Goal: Task Accomplishment & Management: Use online tool/utility

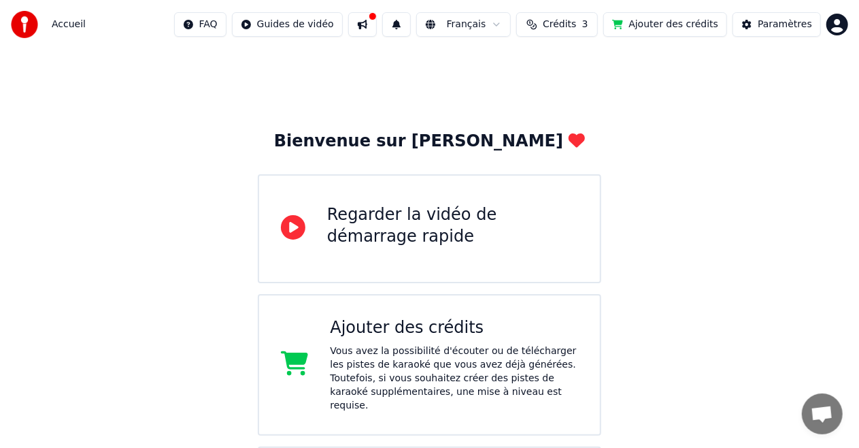
click at [730, 286] on div "Bienvenue sur Youka Regarder la vidéo de démarrage rapide Ajouter des crédits V…" at bounding box center [429, 374] width 859 height 650
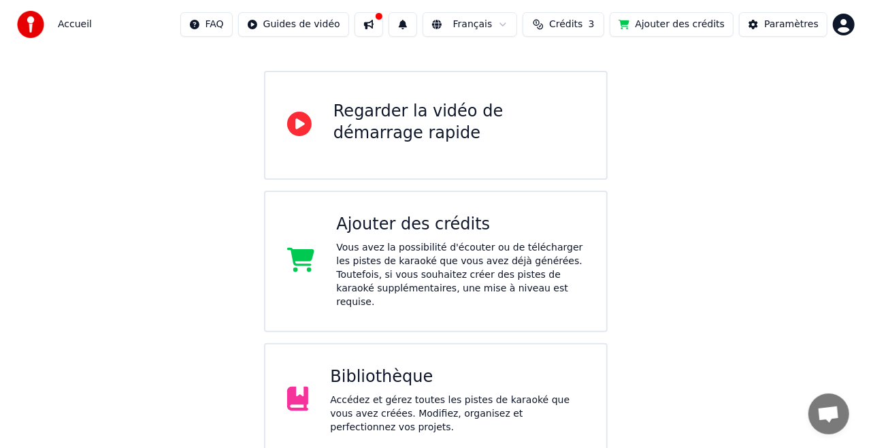
scroll to position [219, 0]
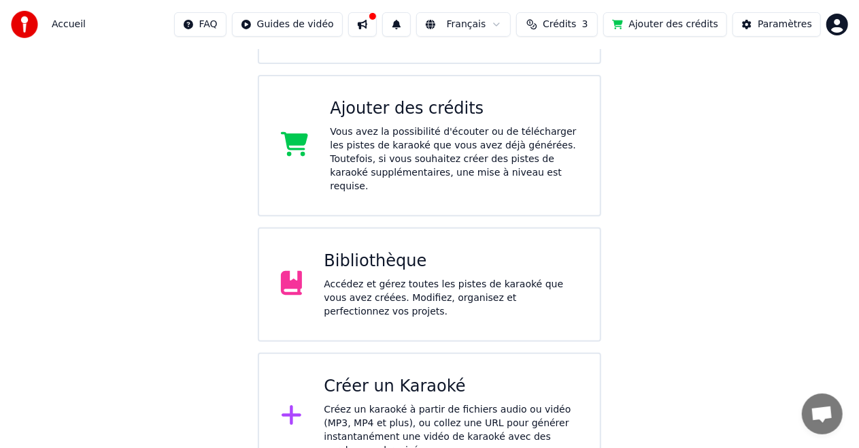
click at [390, 375] on div "Créer un Karaoké" at bounding box center [451, 386] width 254 height 22
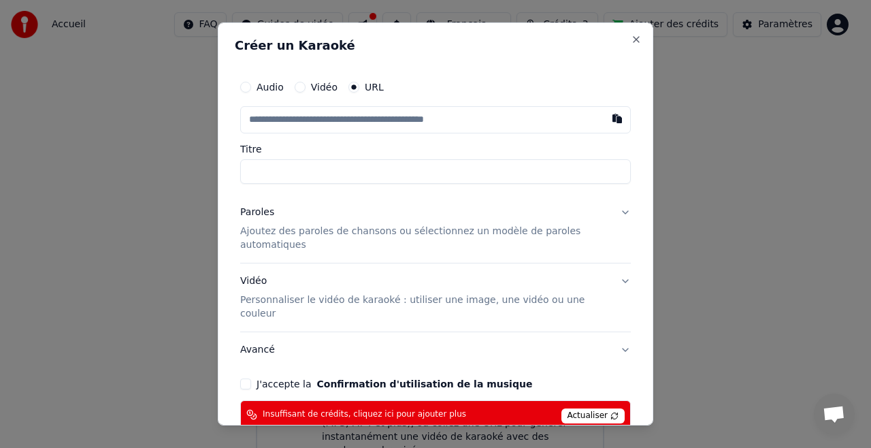
click at [249, 88] on button "Audio" at bounding box center [245, 87] width 11 height 11
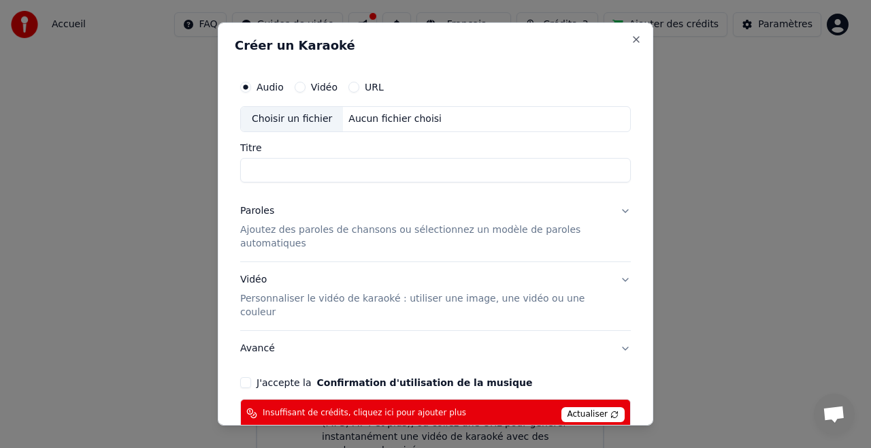
click at [453, 118] on div "Choisir un fichier Aucun fichier choisi" at bounding box center [435, 119] width 390 height 26
type input "**********"
click at [321, 235] on p "Ajoutez des paroles de chansons ou sélectionnez un modèle de paroles automatiqu…" at bounding box center [424, 236] width 369 height 27
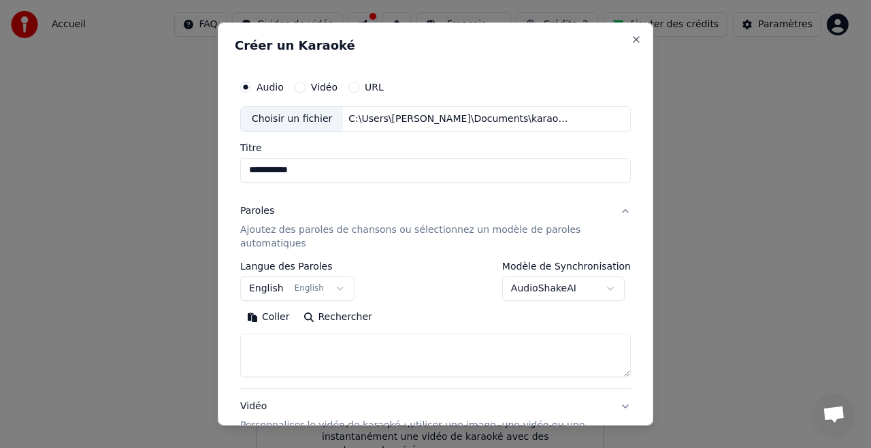
scroll to position [136, 0]
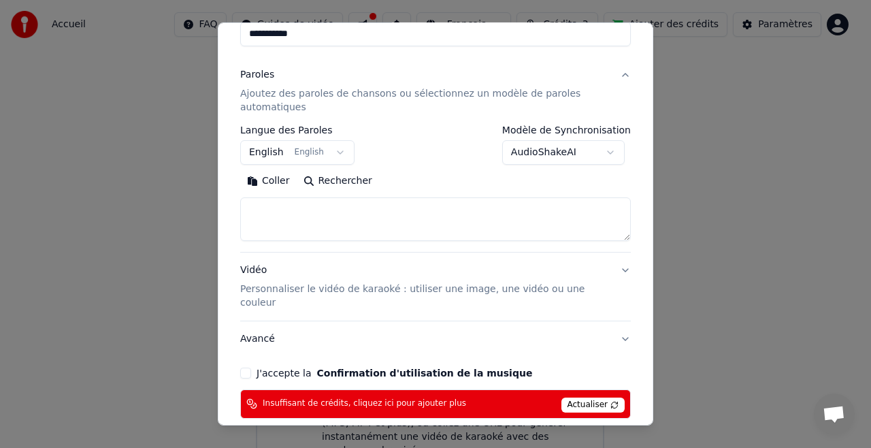
click at [331, 145] on button "English English" at bounding box center [297, 152] width 114 height 24
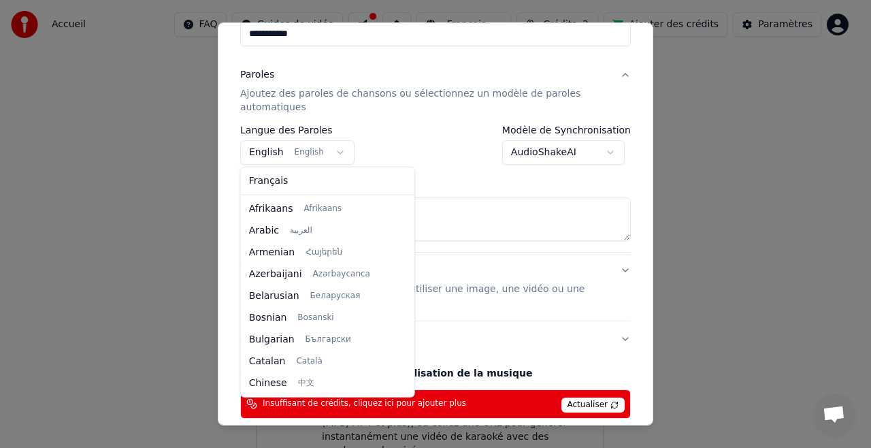
scroll to position [109, 0]
select select "**"
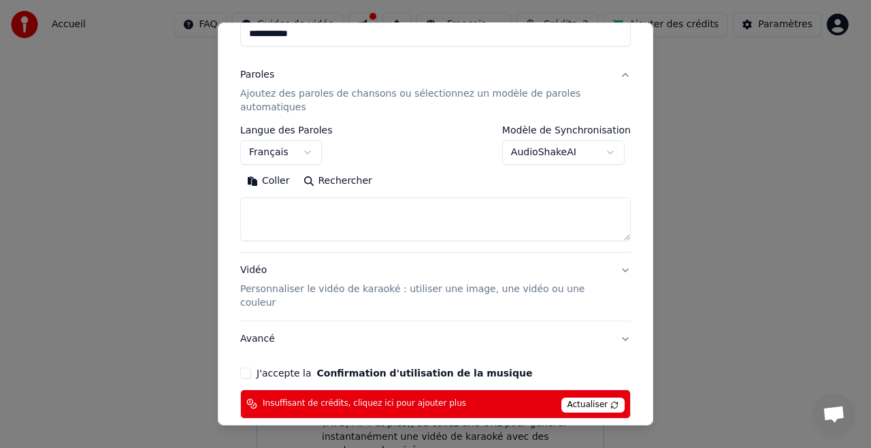
click at [265, 178] on button "Coller" at bounding box center [268, 181] width 56 height 22
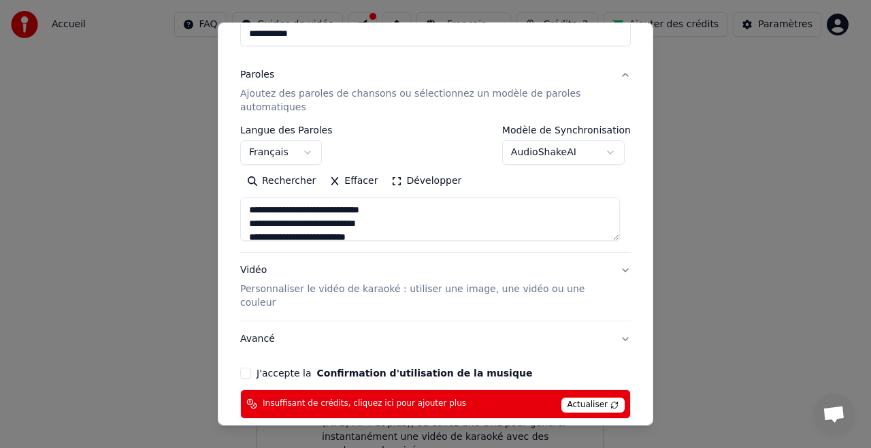
type textarea "**********"
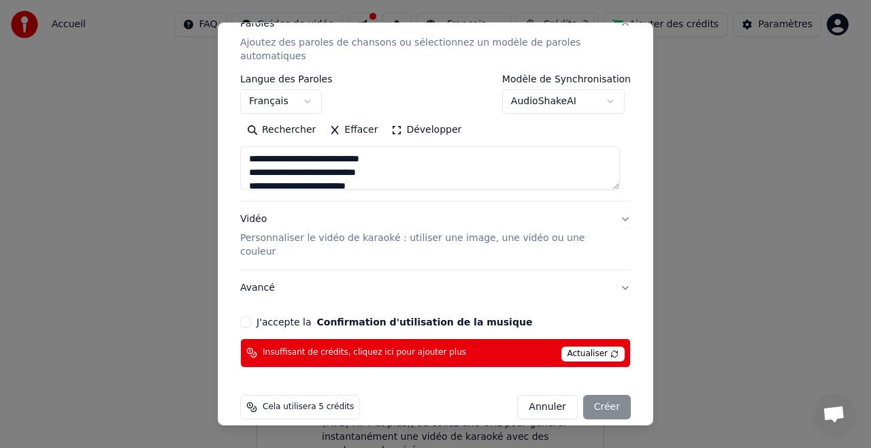
click at [250, 316] on div "J'accepte la Confirmation d'utilisation de la musique" at bounding box center [435, 321] width 390 height 11
click at [244, 316] on button "J'accepte la Confirmation d'utilisation de la musique" at bounding box center [245, 321] width 11 height 11
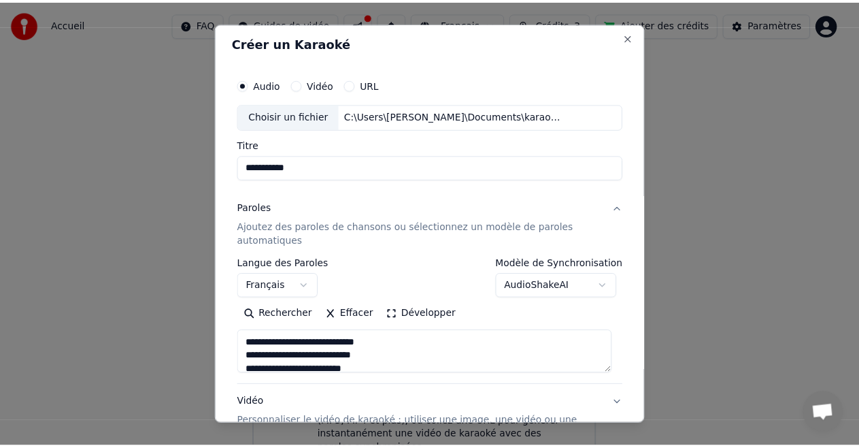
scroll to position [0, 0]
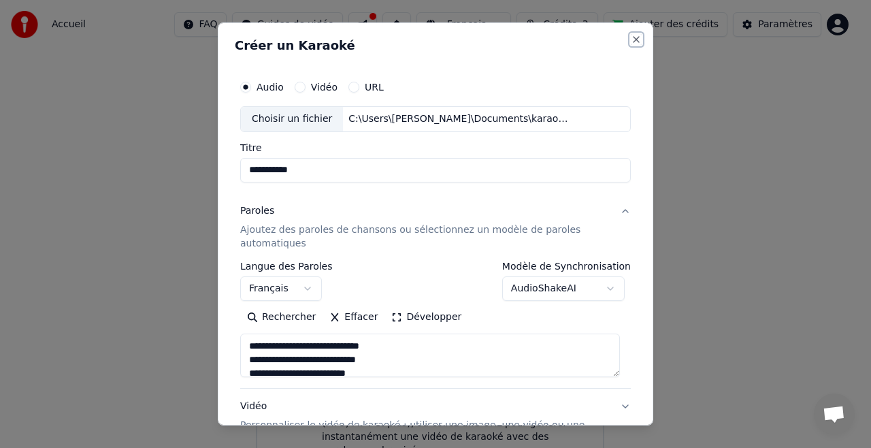
click at [631, 39] on button "Close" at bounding box center [636, 39] width 11 height 11
select select
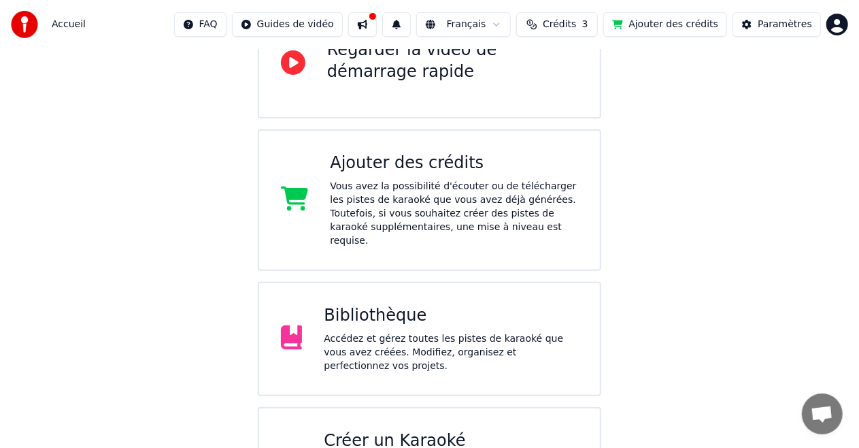
scroll to position [219, 0]
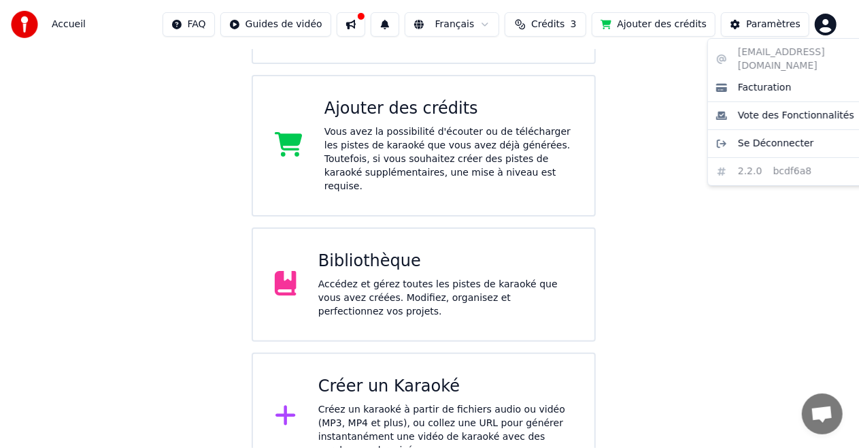
click at [837, 20] on html "Accueil FAQ Guides de vidéo Français Crédits 3 Ajouter des crédits Paramètres B…" at bounding box center [429, 130] width 859 height 699
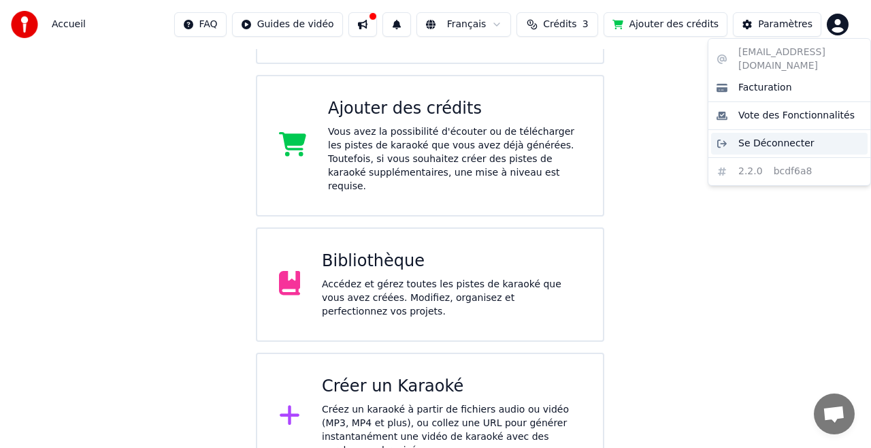
click at [769, 137] on span "Se Déconnecter" at bounding box center [776, 144] width 76 height 14
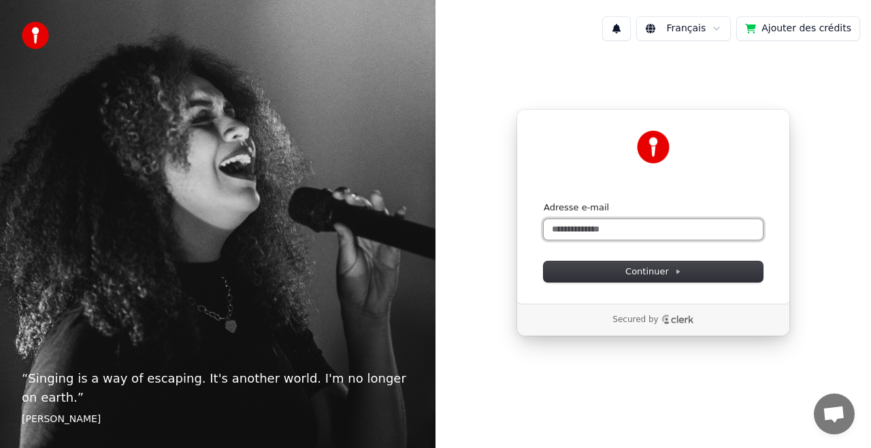
click at [654, 227] on input "Adresse e-mail" at bounding box center [652, 229] width 219 height 20
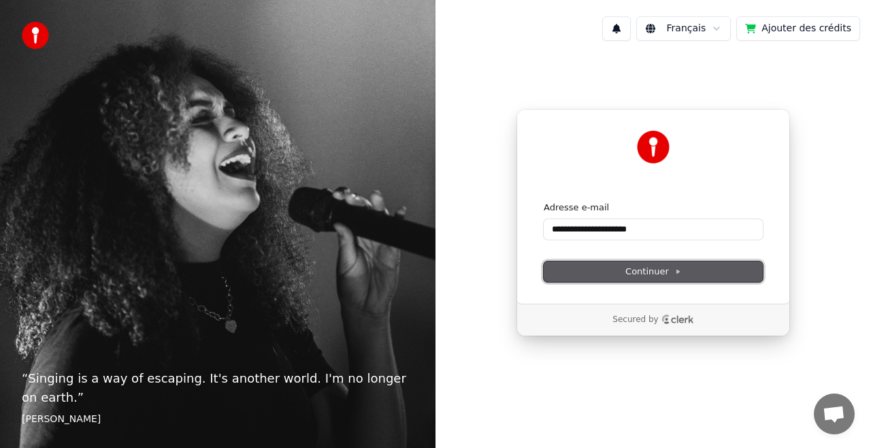
click at [674, 268] on icon at bounding box center [677, 271] width 7 height 7
type input "**********"
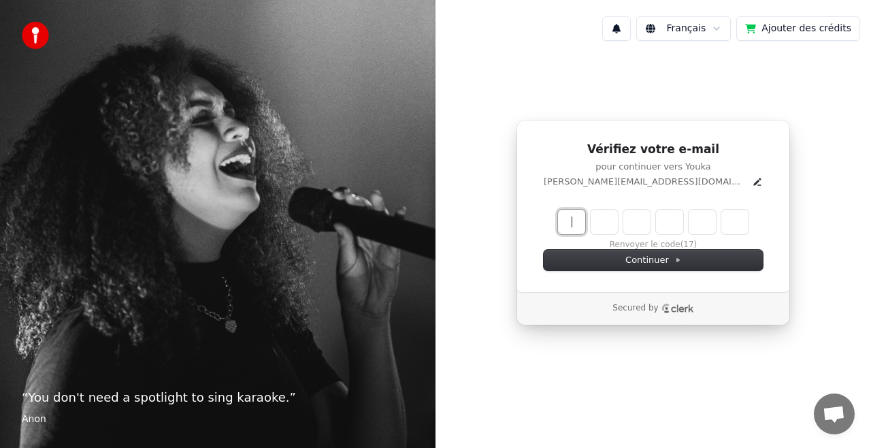
click at [569, 225] on input "Enter verification code" at bounding box center [667, 222] width 218 height 24
type input "******"
